Goal: Task Accomplishment & Management: Complete application form

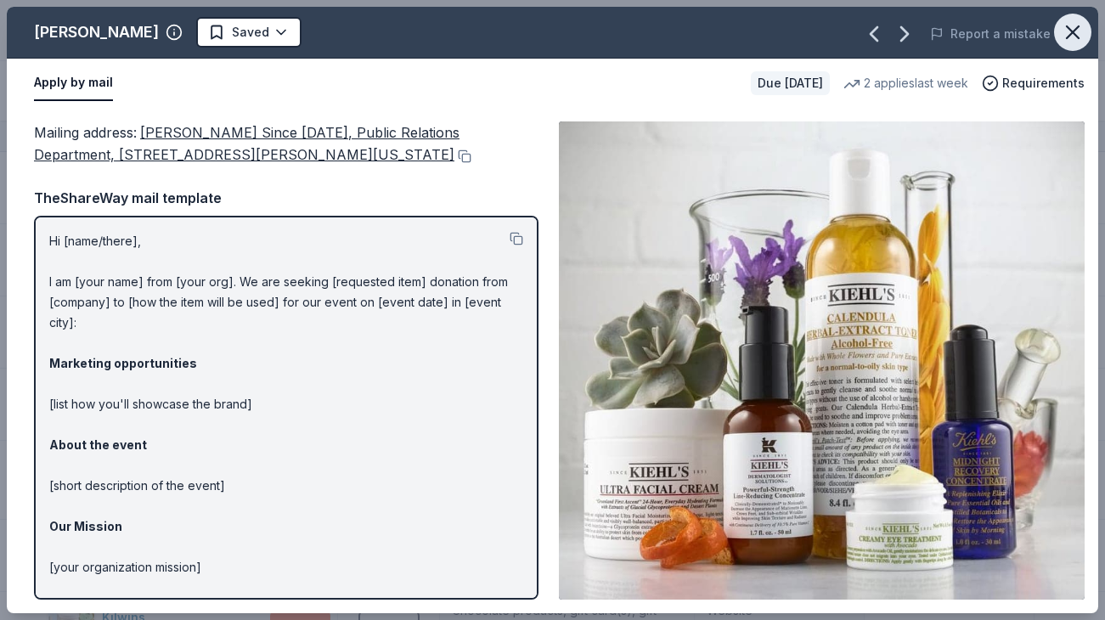
scroll to position [245, 0]
click at [1071, 43] on icon "button" at bounding box center [1073, 32] width 24 height 24
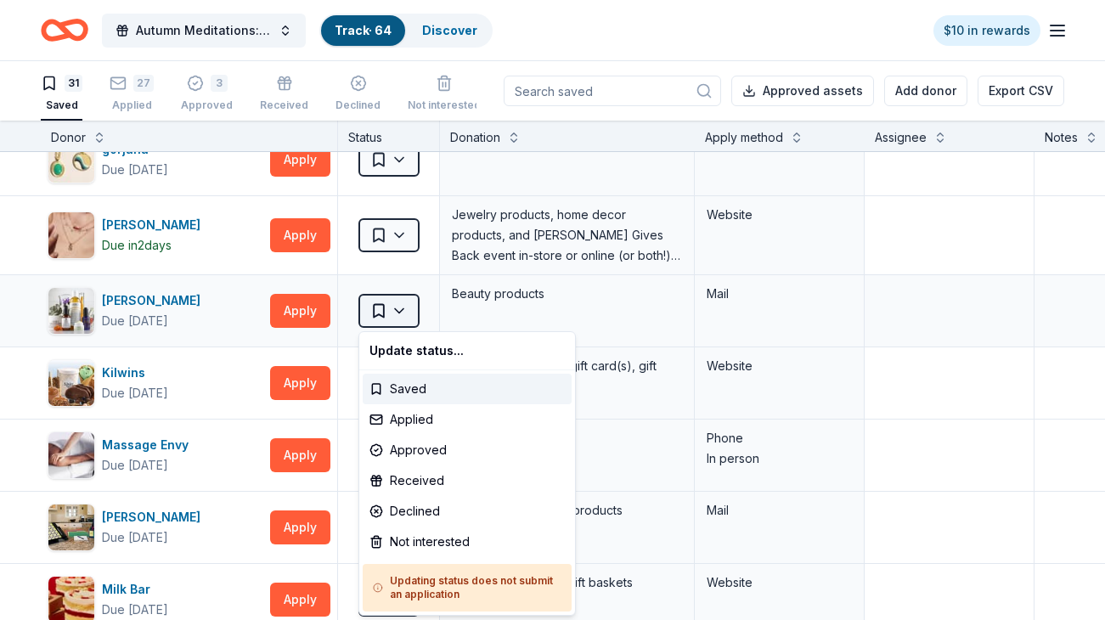
click at [410, 311] on html "Autumn Meditations: NYWC at 41 Track · 64 Discover $10 in rewards 31 Saved 27 A…" at bounding box center [552, 310] width 1105 height 620
click at [435, 425] on div "Applied" at bounding box center [467, 419] width 209 height 31
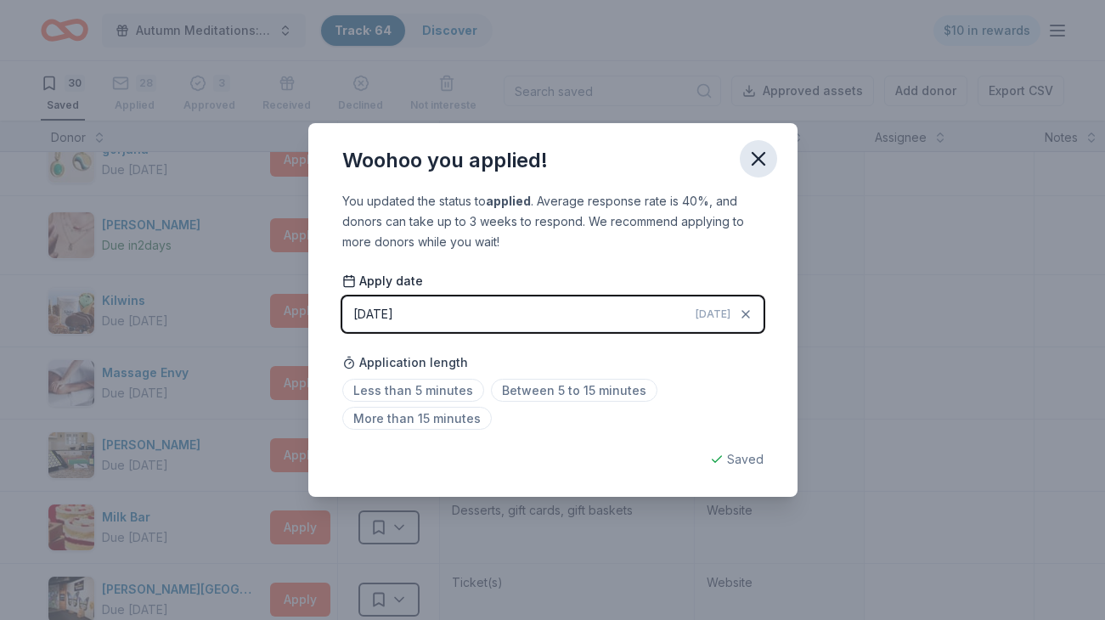
click at [747, 174] on button "button" at bounding box center [758, 158] width 37 height 37
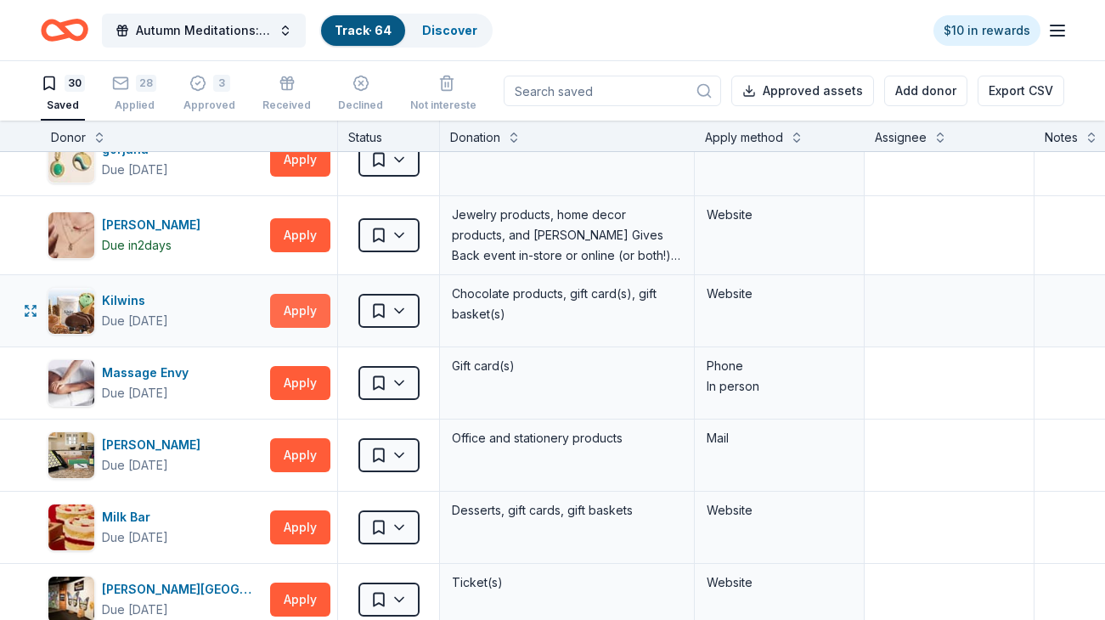
click at [302, 313] on button "Apply" at bounding box center [300, 311] width 60 height 34
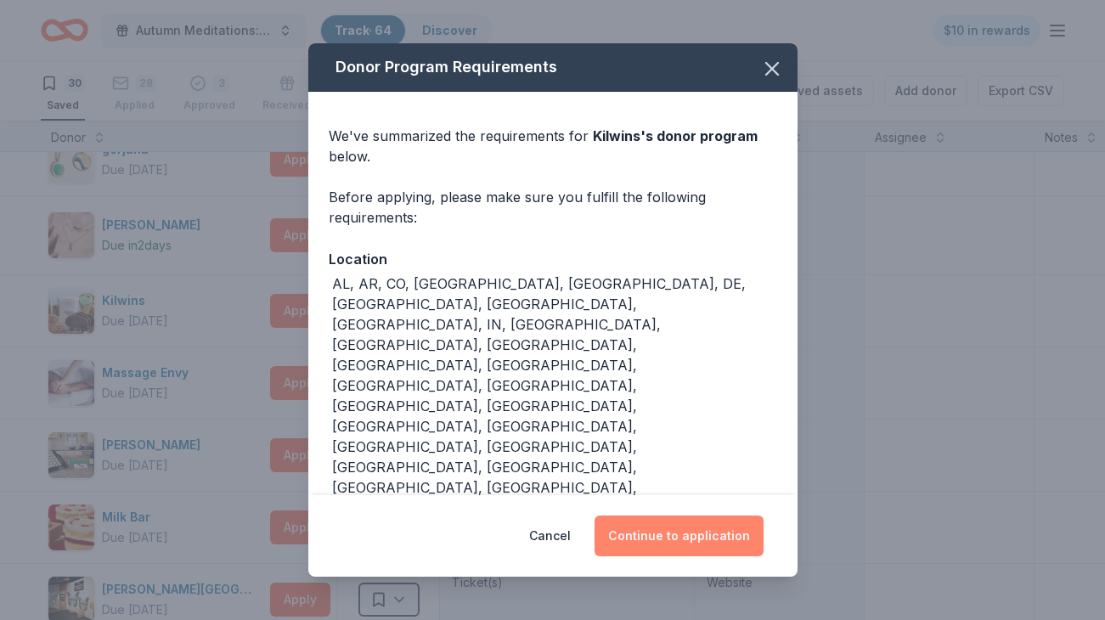
click at [696, 516] on button "Continue to application" at bounding box center [679, 536] width 169 height 41
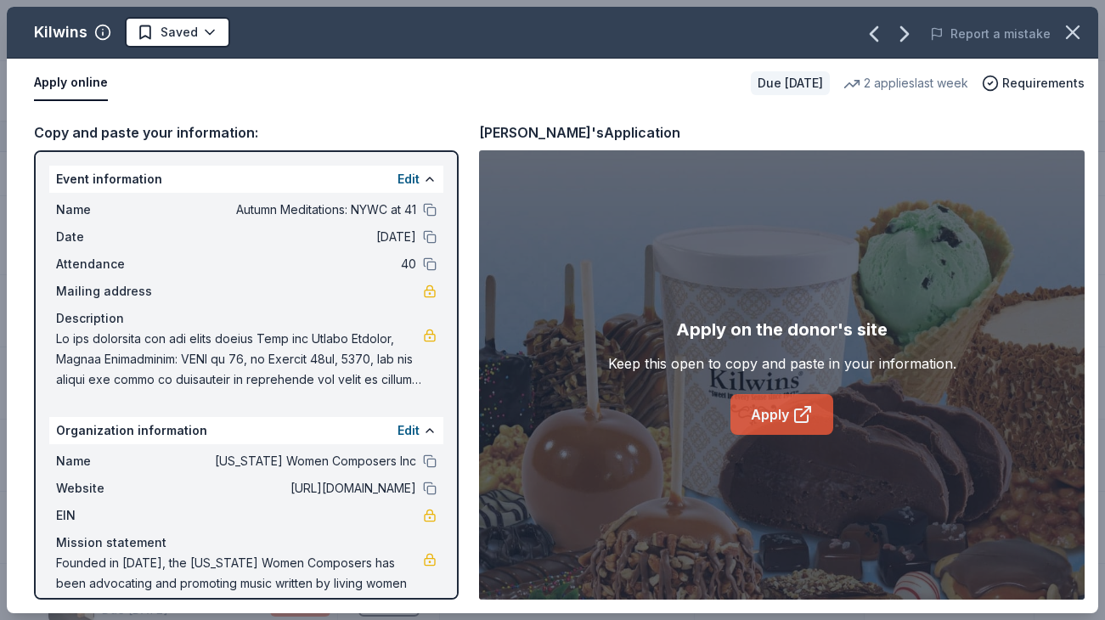
click at [787, 420] on link "Apply" at bounding box center [781, 414] width 103 height 41
click at [1067, 37] on icon "button" at bounding box center [1073, 32] width 12 height 12
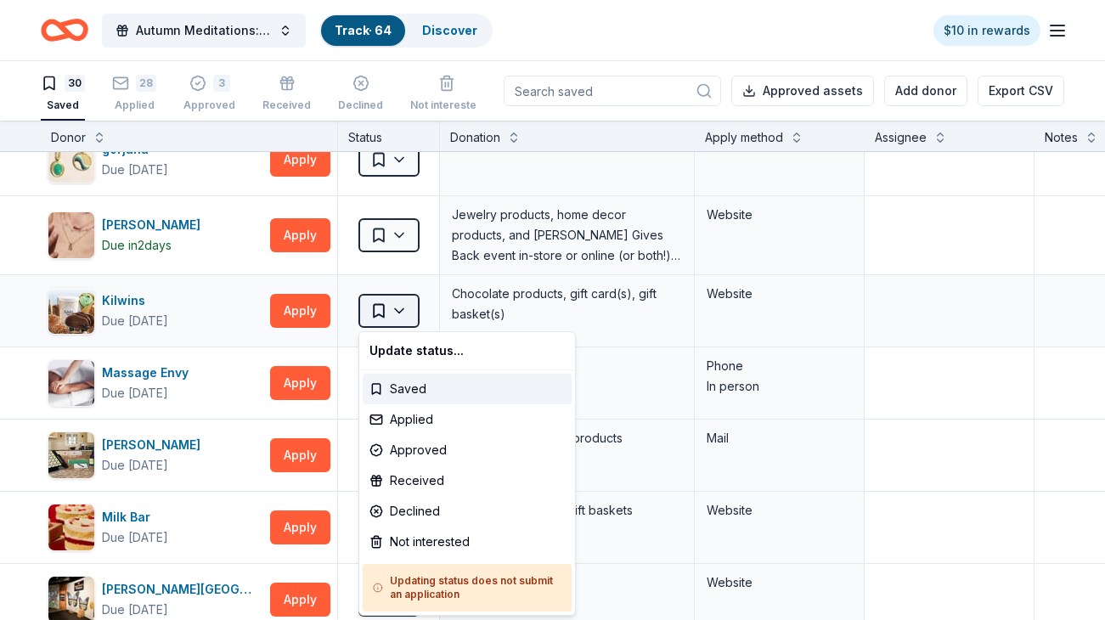
click at [386, 315] on html "Autumn Meditations: NYWC at 41 Track · 64 Discover $10 in rewards 30 Saved 28 A…" at bounding box center [552, 310] width 1105 height 620
click at [436, 423] on div "Applied" at bounding box center [467, 419] width 209 height 31
